Goal: Task Accomplishment & Management: Manage account settings

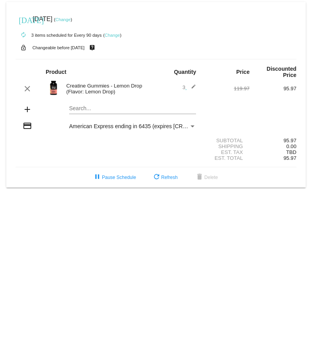
click at [139, 124] on span "American Express ending in 6435 (expires [CREDIT_CARD_DATA])" at bounding box center [151, 126] width 165 height 6
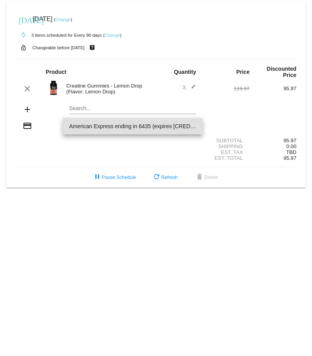
click at [29, 89] on div at bounding box center [156, 178] width 312 height 356
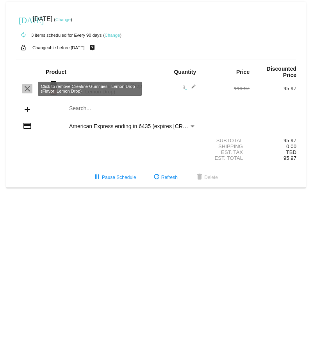
click at [28, 88] on mat-icon "clear" at bounding box center [27, 88] width 9 height 9
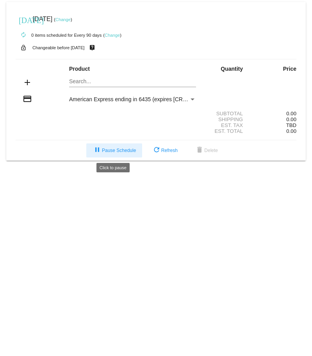
click at [110, 154] on button "pause Pause Schedule" at bounding box center [114, 151] width 56 height 14
click at [110, 154] on mat-card "today Sep 14 2025 ( Change ) autorenew 0 items scheduled for Every 90 days ( Ch…" at bounding box center [156, 81] width 300 height 159
